Goal: Task Accomplishment & Management: Use online tool/utility

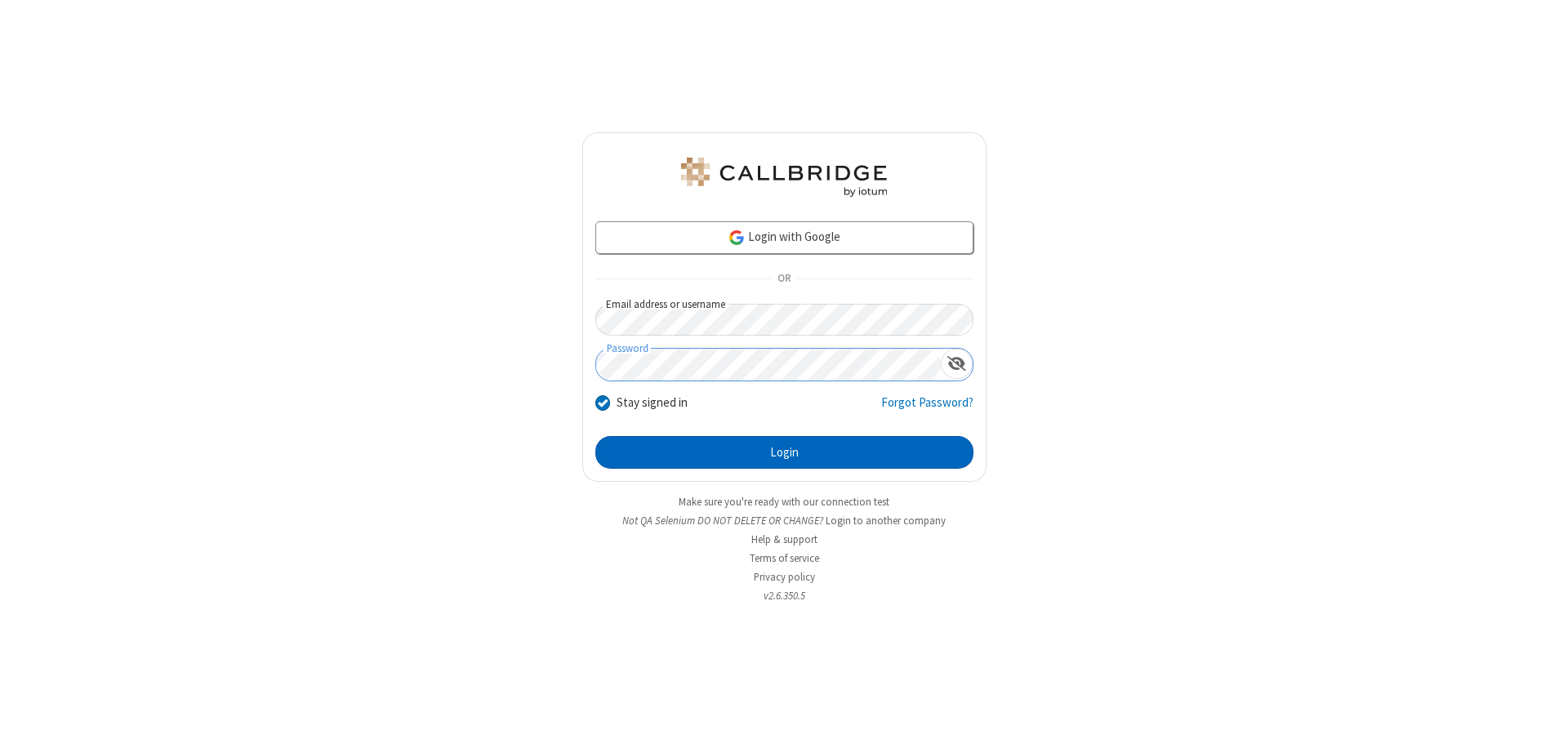
click at [784, 453] on button "Login" at bounding box center [784, 452] width 378 height 32
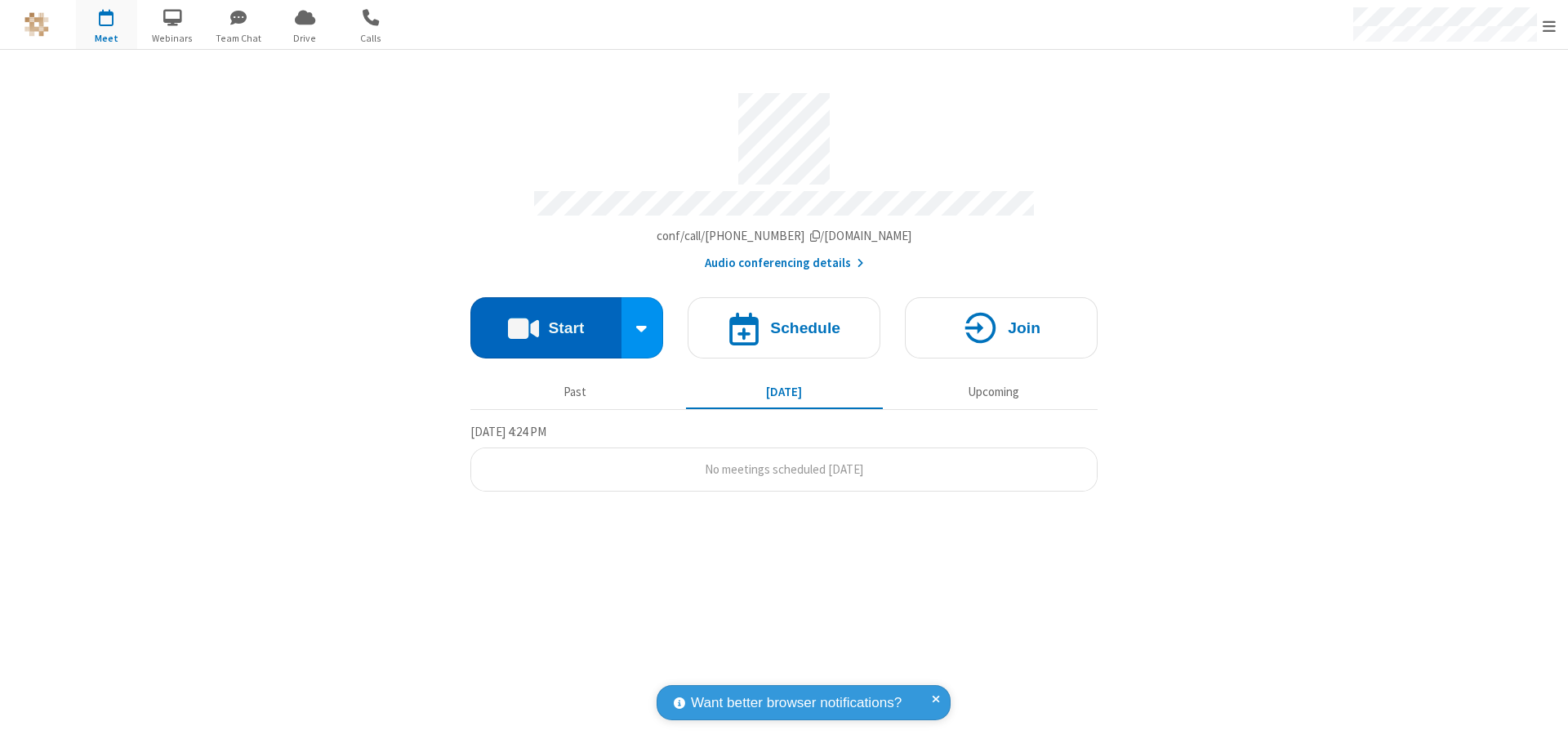
click at [546, 320] on button "Start" at bounding box center [546, 328] width 151 height 62
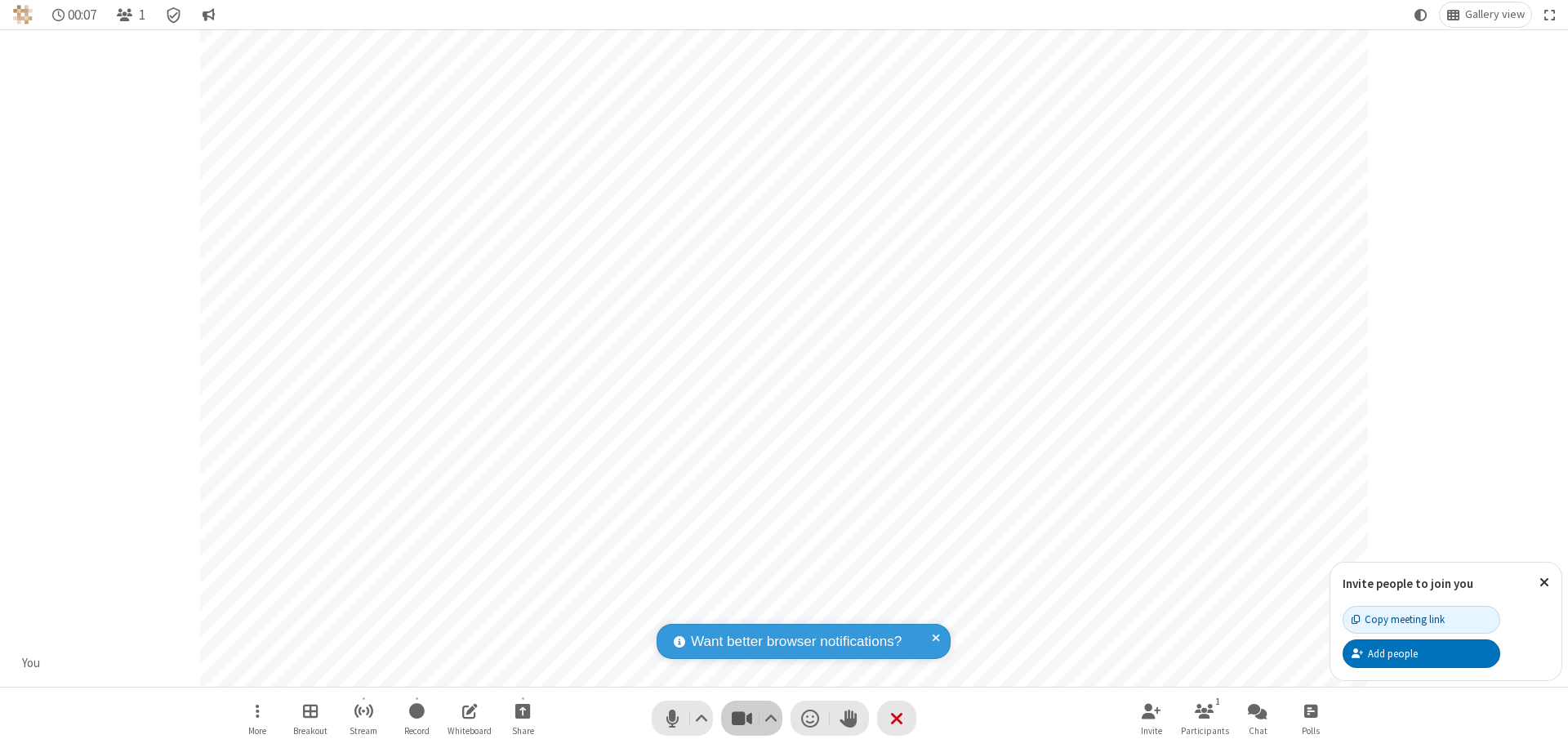
click at [741, 718] on span "Stop video (⌘+Shift+V)" at bounding box center [741, 718] width 24 height 24
click at [741, 718] on span "Start video (⌘+Shift+V)" at bounding box center [741, 718] width 24 height 24
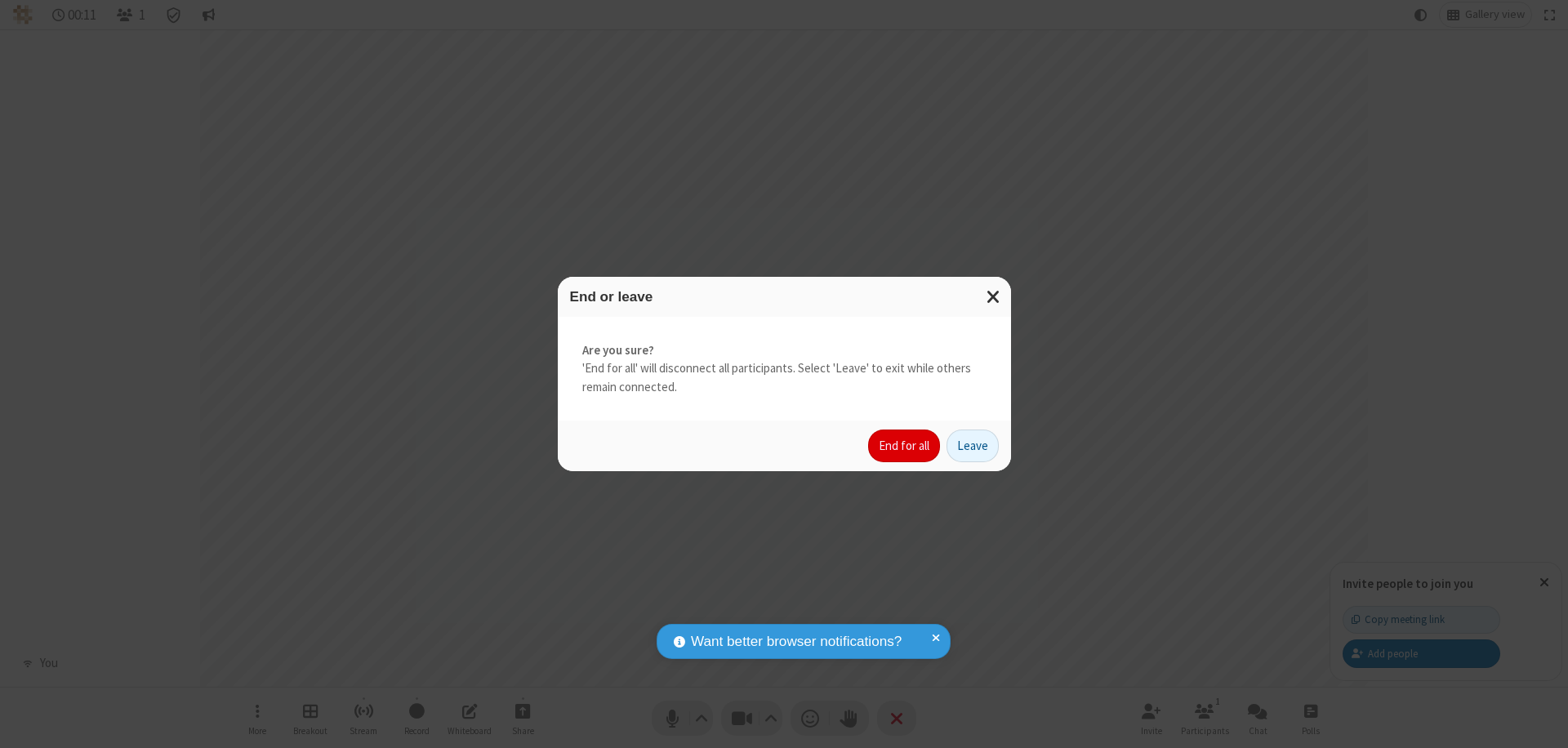
click at [905, 446] on button "End for all" at bounding box center [904, 445] width 71 height 32
